Goal: Obtain resource: Download file/media

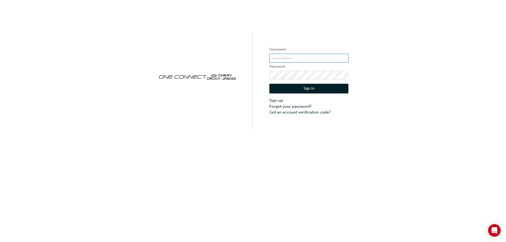
type input "CHAU0644"
click at [310, 91] on button "Sign In" at bounding box center [308, 89] width 79 height 10
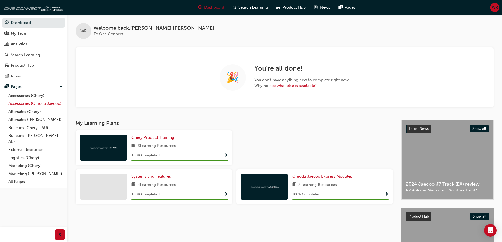
click at [28, 103] on link "Accessories (Omoda Jaecoo)" at bounding box center [35, 104] width 59 height 8
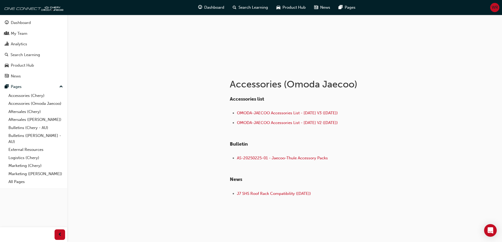
scroll to position [53, 0]
click at [257, 112] on span "OMODA-JAECOO Accessories List - [DATE] V3 ([DATE])" at bounding box center [287, 112] width 101 height 5
